Goal: Use online tool/utility: Use online tool/utility

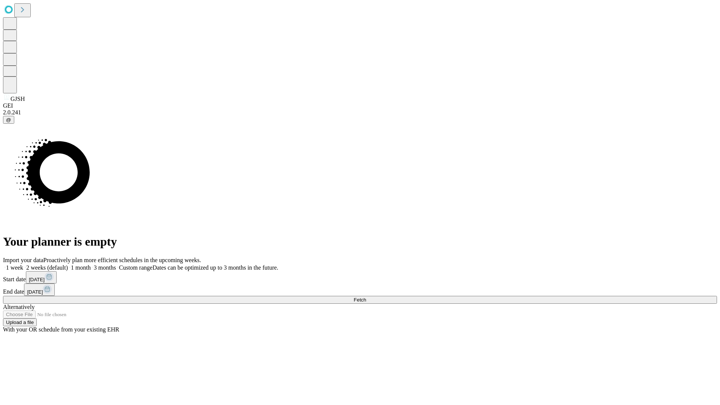
click at [366, 297] on span "Fetch" at bounding box center [360, 300] width 12 height 6
